Goal: Transaction & Acquisition: Purchase product/service

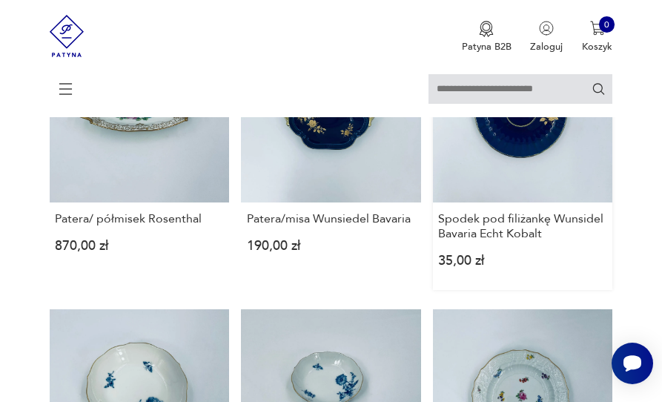
scroll to position [371, 0]
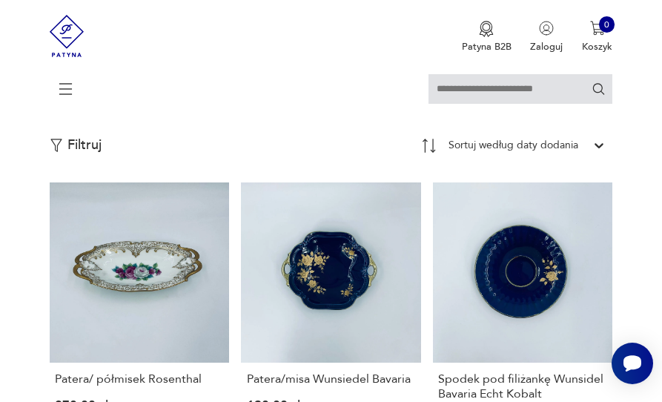
click at [0, 0] on input "MAX" at bounding box center [0, 0] width 0 height 0
type input "**"
click at [0, 0] on button "OK" at bounding box center [0, 0] width 0 height 0
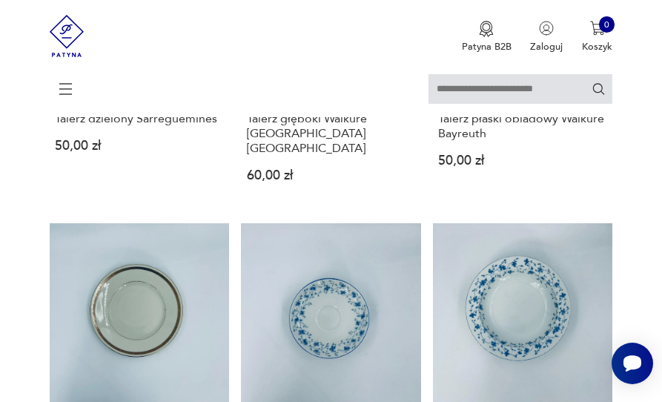
scroll to position [1466, 0]
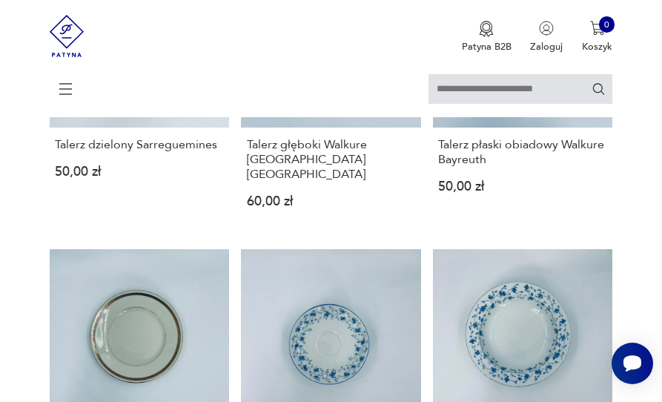
click at [474, 85] on input "text" at bounding box center [521, 89] width 184 height 30
type input "**********"
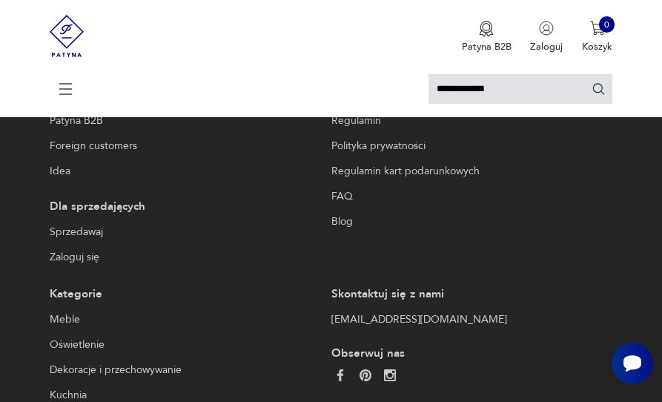
scroll to position [1341, 0]
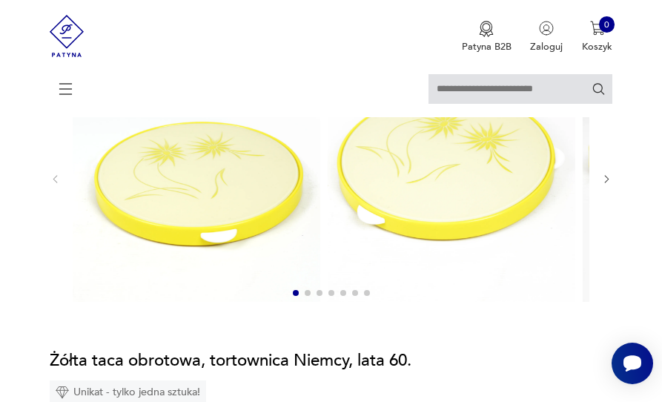
scroll to position [74, 0]
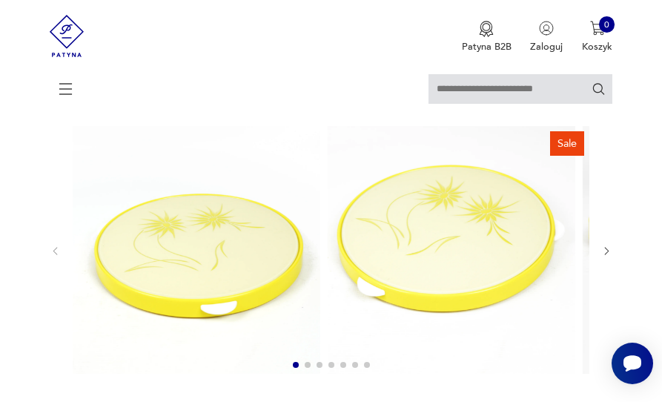
click at [601, 251] on icon "button" at bounding box center [606, 250] width 11 height 11
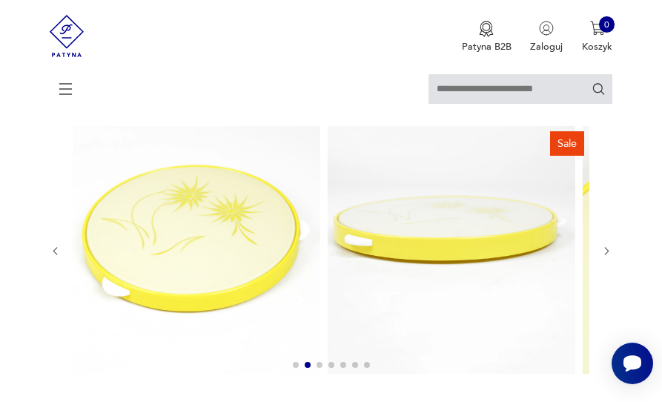
click at [605, 255] on icon "button" at bounding box center [607, 251] width 4 height 7
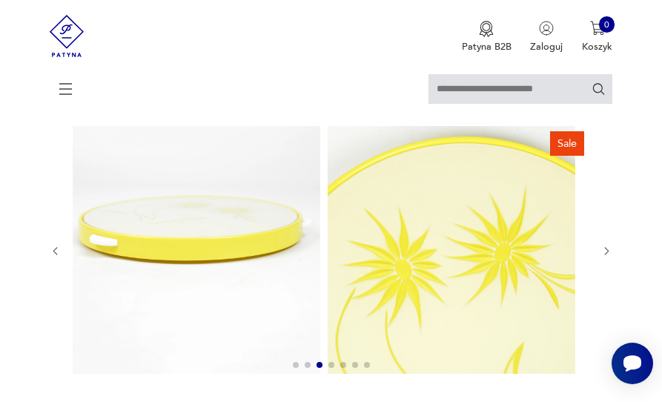
click at [605, 255] on icon "button" at bounding box center [607, 251] width 4 height 7
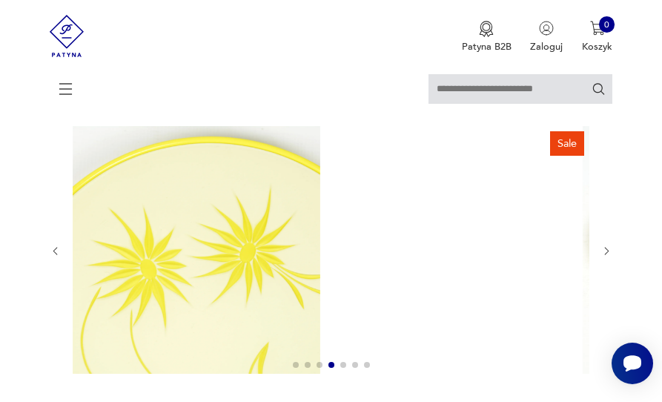
click at [605, 255] on icon "button" at bounding box center [607, 251] width 4 height 7
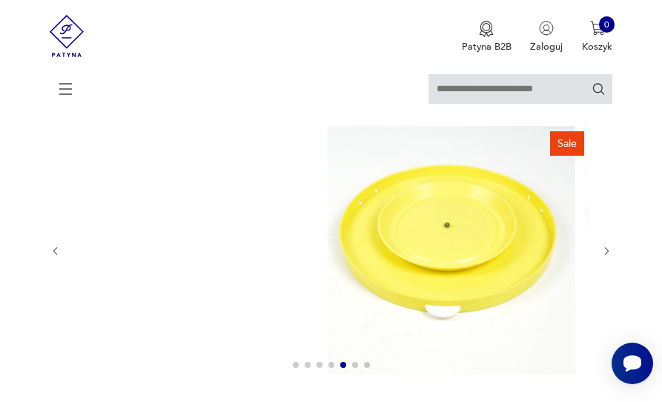
click at [605, 255] on icon "button" at bounding box center [607, 251] width 4 height 7
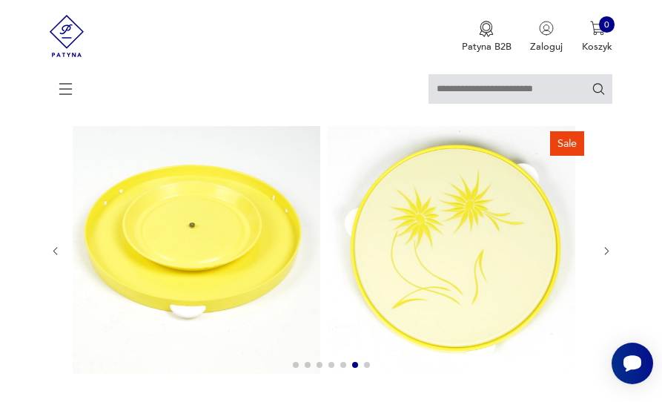
click at [605, 255] on icon "button" at bounding box center [607, 251] width 4 height 7
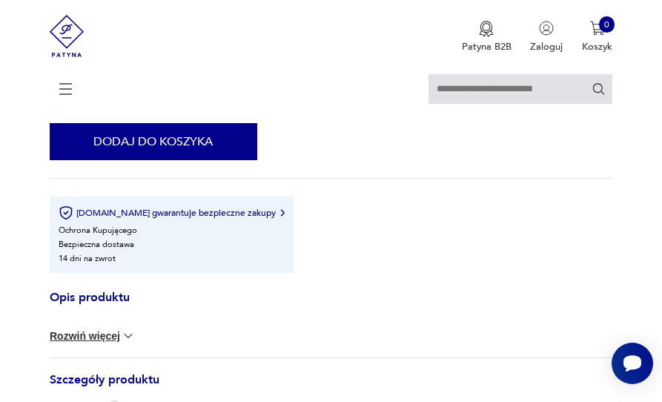
scroll to position [667, 0]
